Goal: Task Accomplishment & Management: Complete application form

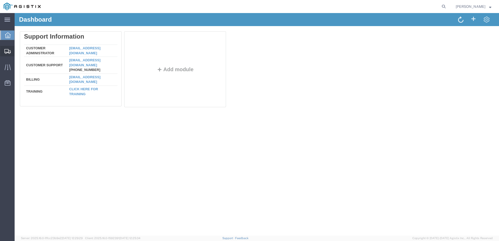
click at [11, 54] on div at bounding box center [7, 51] width 15 height 10
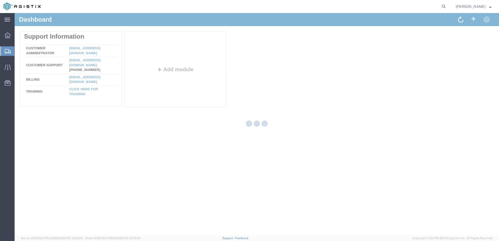
click at [391, 5] on agx-global-search at bounding box center [364, 6] width 167 height 13
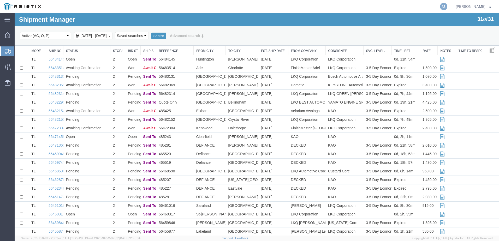
click at [447, 7] on icon at bounding box center [443, 6] width 7 height 7
click at [363, 6] on input "search" at bounding box center [360, 6] width 159 height 13
click at [370, 10] on input "search" at bounding box center [360, 6] width 159 height 13
type input "56483514"
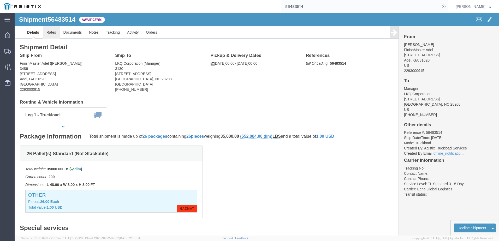
drag, startPoint x: 43, startPoint y: 19, endPoint x: 49, endPoint y: 19, distance: 6.3
click link "Rates"
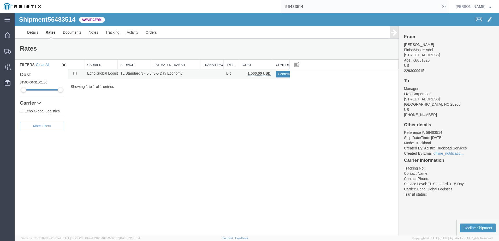
click at [282, 75] on button "Confirm" at bounding box center [284, 74] width 16 height 7
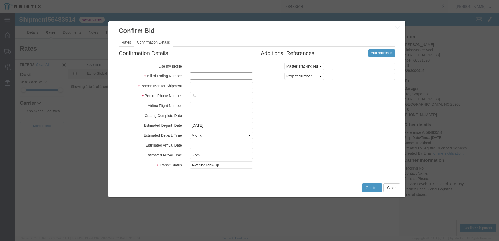
click at [193, 74] on input "text" at bounding box center [221, 75] width 63 height 7
type input "63888782"
click at [198, 87] on input "text" at bounding box center [221, 85] width 63 height 7
type input "Brady Walton"
type input "3127686379"
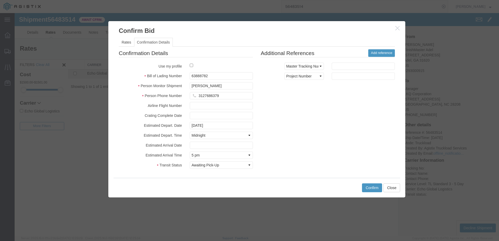
click at [265, 62] on fieldset "Additional References Add reference Select Account Type Activity ID Airline App…" at bounding box center [328, 68] width 134 height 38
click at [375, 186] on button "Confirm" at bounding box center [372, 188] width 20 height 9
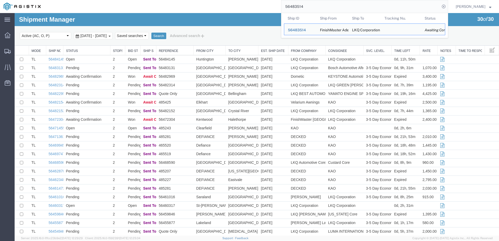
click at [330, 6] on input "56483514" at bounding box center [360, 6] width 159 height 13
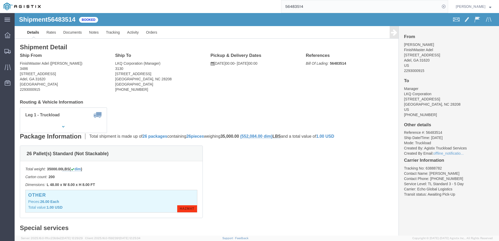
click at [348, 8] on input "56483514" at bounding box center [360, 6] width 159 height 13
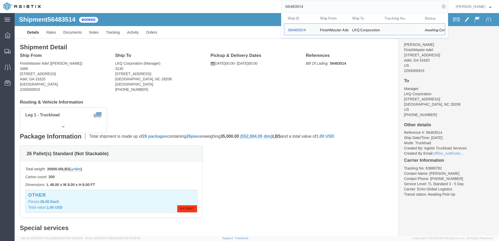
click at [348, 8] on input "56483514" at bounding box center [360, 6] width 159 height 13
paste input "215"
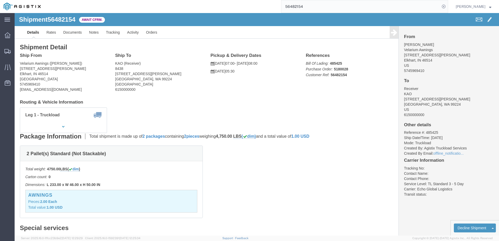
click span "56482154"
copy span "56482154"
click at [8, 50] on icon at bounding box center [7, 51] width 6 height 5
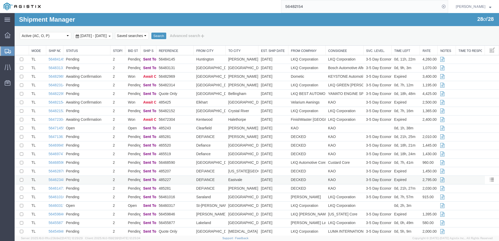
scroll to position [66, 0]
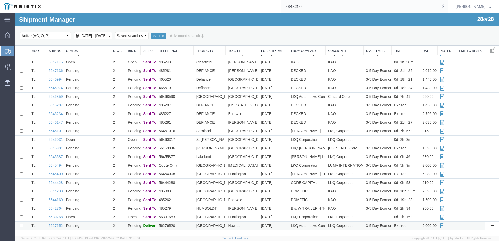
click at [67, 226] on td "Pending" at bounding box center [86, 226] width 47 height 9
click at [55, 227] on link "56276520" at bounding box center [57, 226] width 16 height 4
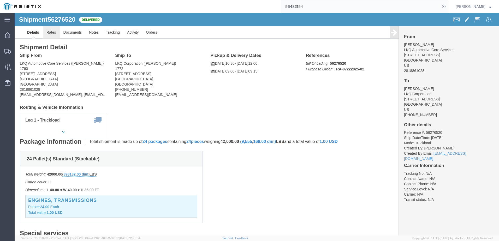
click link "Rates"
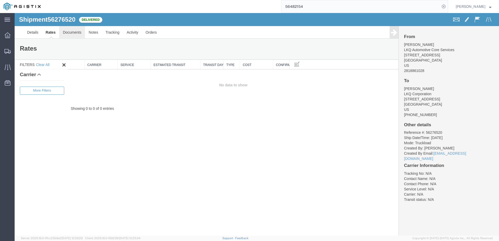
click at [71, 34] on link "Documents" at bounding box center [72, 32] width 26 height 13
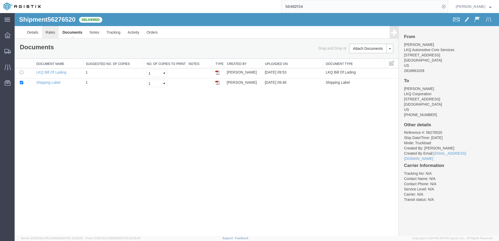
click at [50, 31] on link "Rates" at bounding box center [50, 32] width 17 height 13
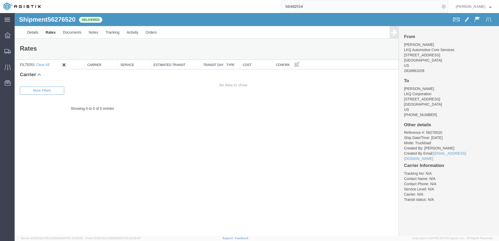
click at [67, 17] on span "56276520" at bounding box center [62, 19] width 28 height 7
copy span "56276520"
click at [133, 33] on link "Activity" at bounding box center [132, 32] width 19 height 13
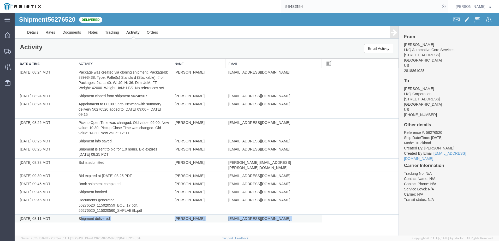
drag, startPoint x: 80, startPoint y: 213, endPoint x: 297, endPoint y: 214, distance: 217.2
click at [297, 215] on tr "08/01/2025 08:11 MDT Shipment delivered Matt Harvey mwharvey@lkqcorp.com" at bounding box center [207, 219] width 384 height 8
drag, startPoint x: 297, startPoint y: 214, endPoint x: 339, endPoint y: 220, distance: 42.3
click at [339, 220] on div "Shipment 56276520 12 of 12 Delivered Details Rates Documents Notes Tracking Act…" at bounding box center [257, 124] width 484 height 223
click at [117, 34] on link "Tracking" at bounding box center [112, 32] width 21 height 13
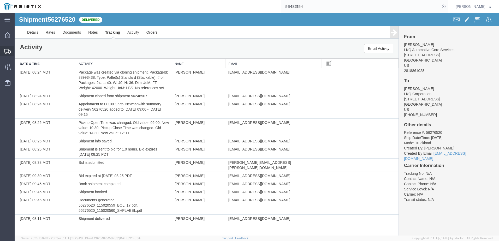
click at [6, 48] on div at bounding box center [7, 51] width 15 height 10
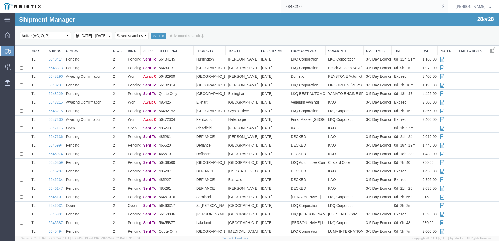
click at [7, 51] on icon at bounding box center [8, 51] width 6 height 5
click at [343, 7] on input "56482154" at bounding box center [360, 6] width 159 height 13
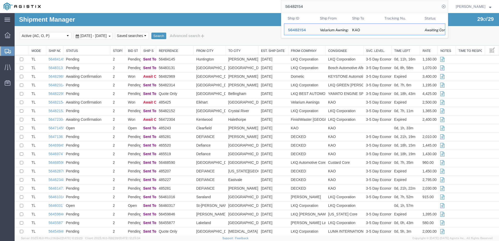
click at [343, 7] on input "56482154" at bounding box center [360, 6] width 159 height 13
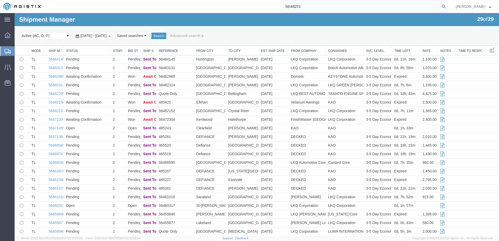
type input "56482154"
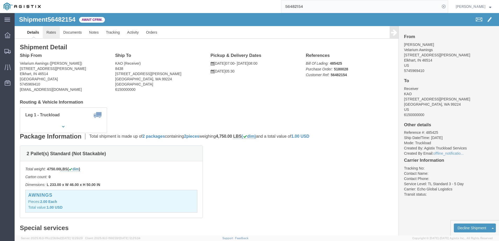
click link "Rates"
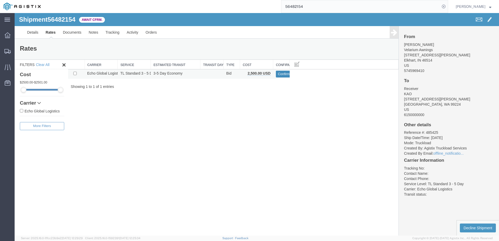
click at [278, 74] on button "Confirm" at bounding box center [284, 74] width 16 height 7
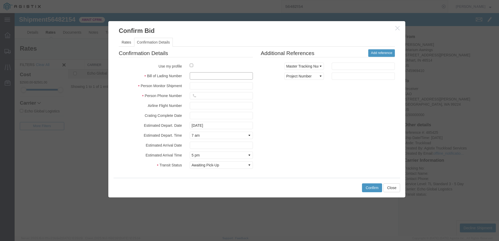
click at [212, 79] on input "text" at bounding box center [221, 75] width 63 height 7
type input "63895830"
type input "Brady Walton"
type input "3127686379"
click at [321, 126] on div "Confirmation Details Use my profile Bill of Lading Number 63895830 Person Monit…" at bounding box center [257, 110] width 284 height 122
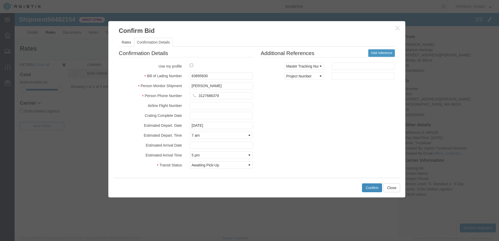
click at [371, 185] on button "Confirm" at bounding box center [372, 188] width 20 height 9
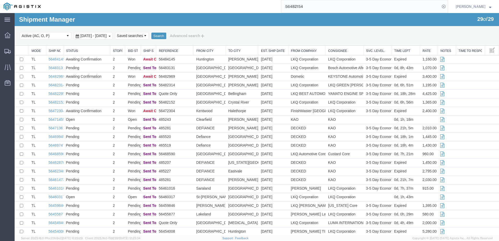
click at [316, 5] on input "56482154" at bounding box center [360, 6] width 159 height 13
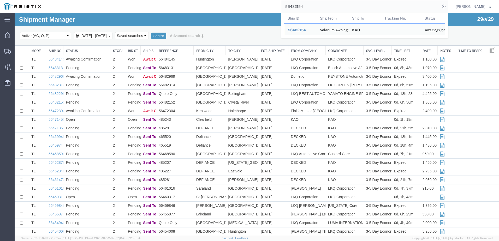
click at [316, 5] on input "56482154" at bounding box center [360, 6] width 159 height 13
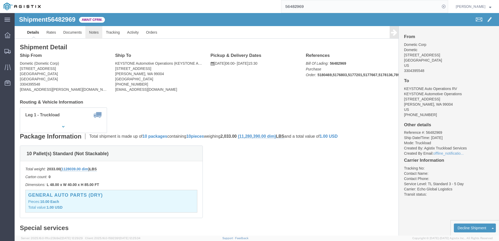
click link "Notes"
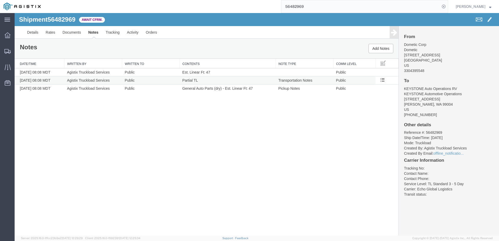
click at [291, 81] on td "Transportation Notes" at bounding box center [305, 80] width 58 height 8
click at [126, 106] on div "Shipment 56482969 3 of 3 Await Cfrm. Details Rates Documents Notes Tracking Act…" at bounding box center [257, 124] width 484 height 223
click at [251, 88] on span "General Auto Parts (dry) - Est. Linear Ft: 47" at bounding box center [217, 88] width 70 height 4
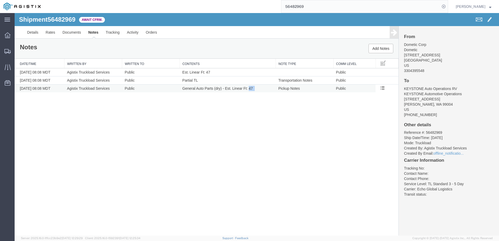
click at [251, 88] on span "General Auto Parts (dry) - Est. Linear Ft: 47" at bounding box center [217, 88] width 70 height 4
drag, startPoint x: 251, startPoint y: 88, endPoint x: 256, endPoint y: 109, distance: 21.1
click at [256, 109] on div "Shipment 56482969 3 of 3 Await Cfrm. Details Rates Documents Notes Tracking Act…" at bounding box center [257, 124] width 484 height 223
click at [33, 33] on link "Details" at bounding box center [32, 32] width 19 height 13
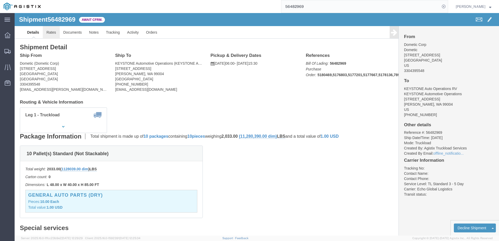
click link "Rates"
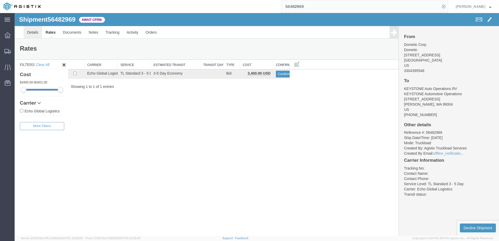
click at [27, 33] on link "Details" at bounding box center [32, 32] width 19 height 13
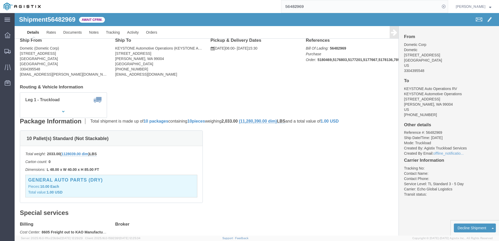
scroll to position [10, 0]
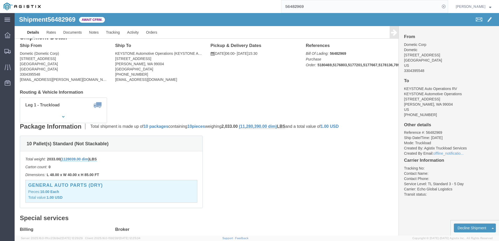
click at [313, 7] on input "56482969" at bounding box center [360, 6] width 159 height 13
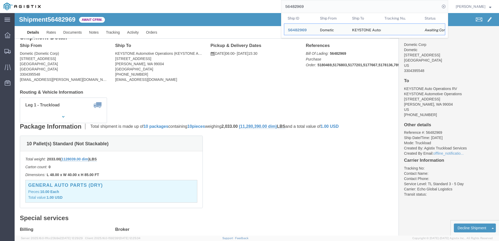
click at [313, 7] on input "56482969" at bounding box center [360, 6] width 159 height 13
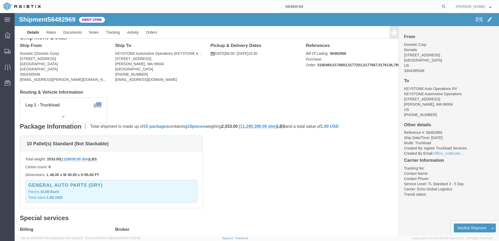
type input "56484145"
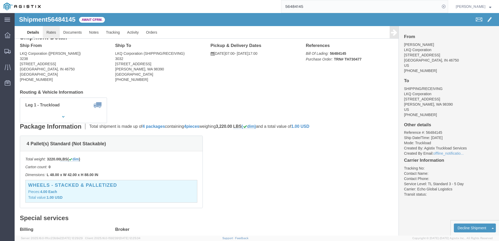
click link "Rates"
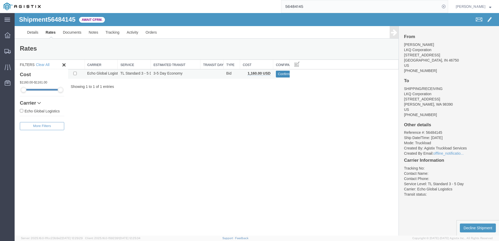
click at [285, 76] on button "Confirm" at bounding box center [284, 74] width 16 height 7
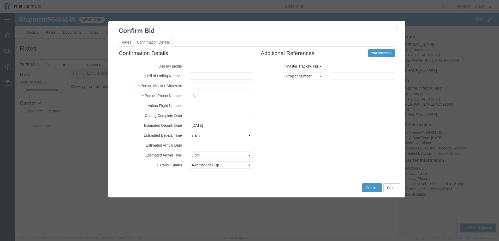
click at [206, 73] on fieldset "Confirmation Details Use my profile Bill of Lading Number Person Monitor Shipme…" at bounding box center [186, 110] width 134 height 122
click at [205, 74] on input "text" at bounding box center [221, 75] width 63 height 7
type input "63896114"
click at [204, 83] on input "text" at bounding box center [221, 85] width 63 height 7
type input "Brady Walton"
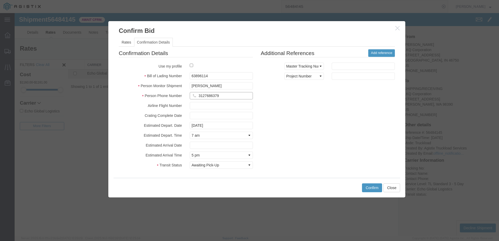
type input "3127686379"
drag, startPoint x: 302, startPoint y: 107, endPoint x: 336, endPoint y: 151, distance: 55.1
click at [302, 107] on div "Confirmation Details Use my profile Bill of Lading Number 63896114 Person Monit…" at bounding box center [257, 110] width 284 height 122
click at [371, 188] on button "Confirm" at bounding box center [372, 188] width 20 height 9
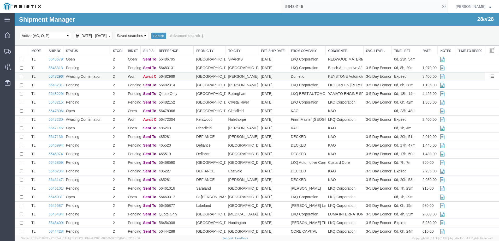
click at [57, 76] on link "56482969" at bounding box center [57, 76] width 16 height 4
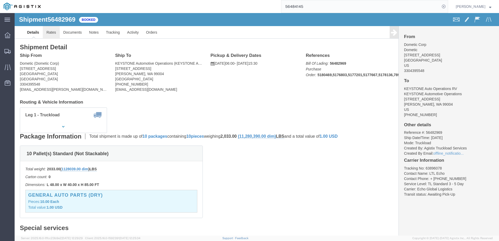
click link "Rates"
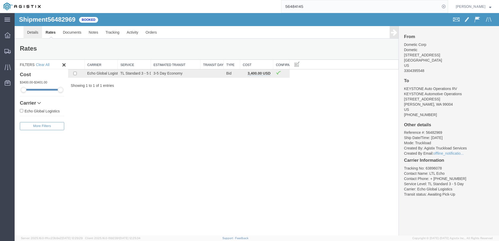
click at [37, 34] on link "Details" at bounding box center [32, 32] width 19 height 13
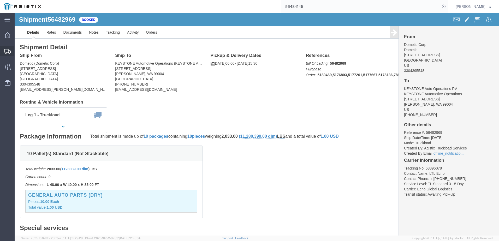
click at [10, 48] on div at bounding box center [7, 51] width 15 height 10
